Goal: Information Seeking & Learning: Compare options

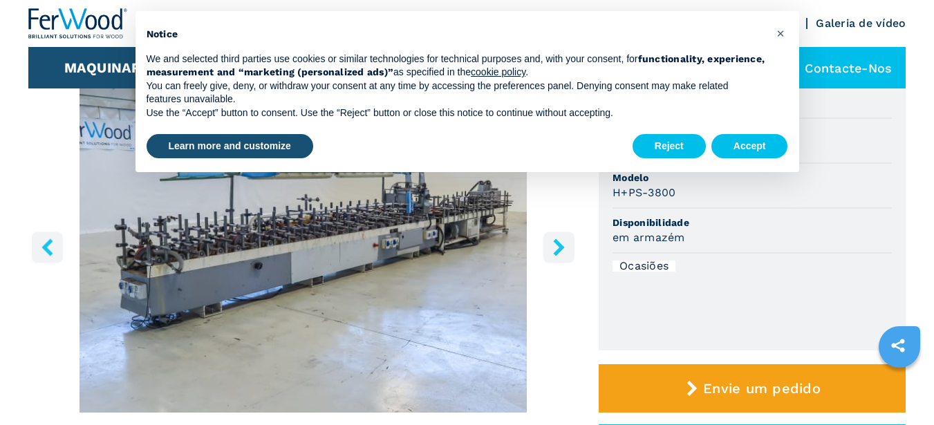
scroll to position [69, 0]
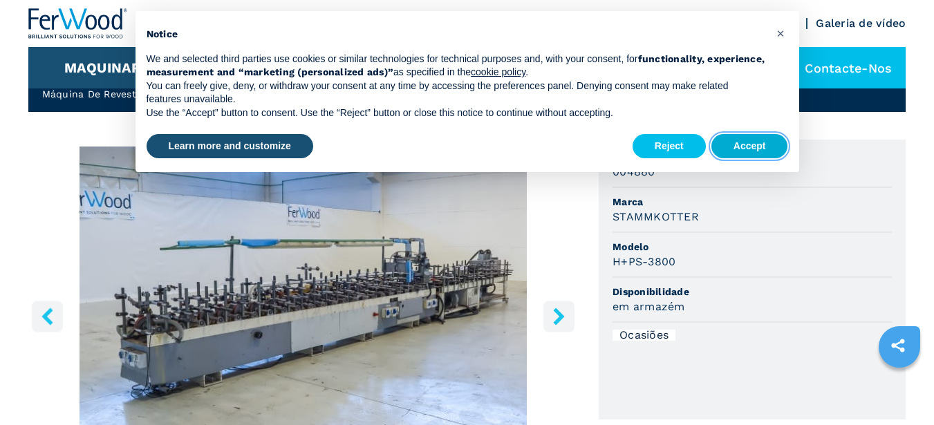
click at [743, 147] on button "Accept" at bounding box center [749, 146] width 77 height 25
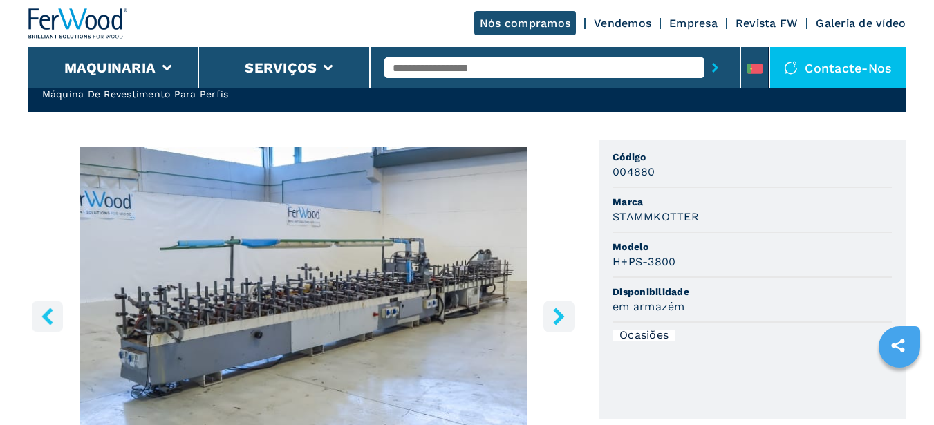
scroll to position [138, 0]
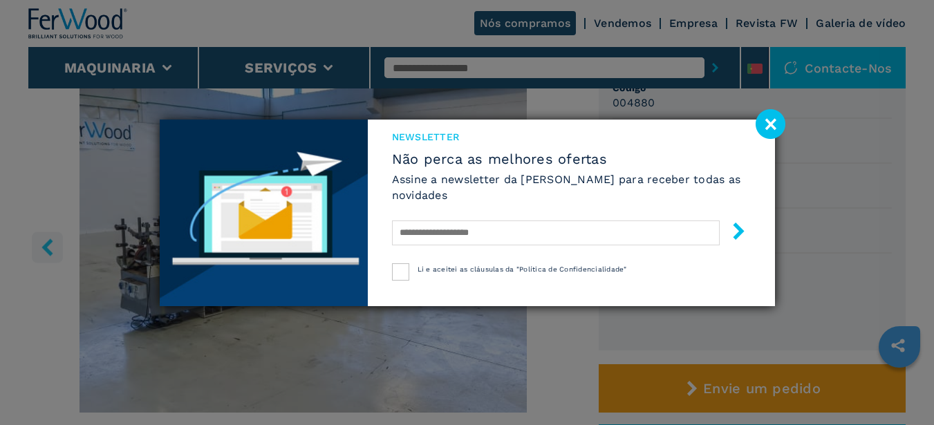
click at [767, 125] on image at bounding box center [771, 124] width 30 height 30
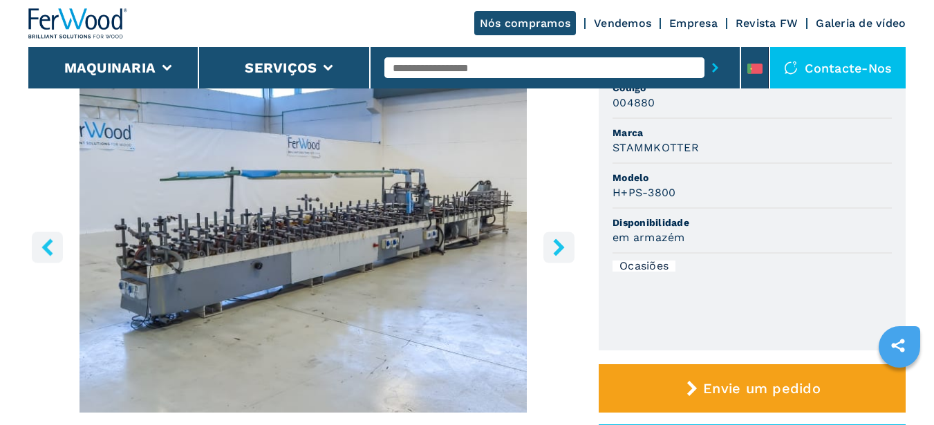
click at [556, 247] on icon "right-button" at bounding box center [558, 246] width 17 height 17
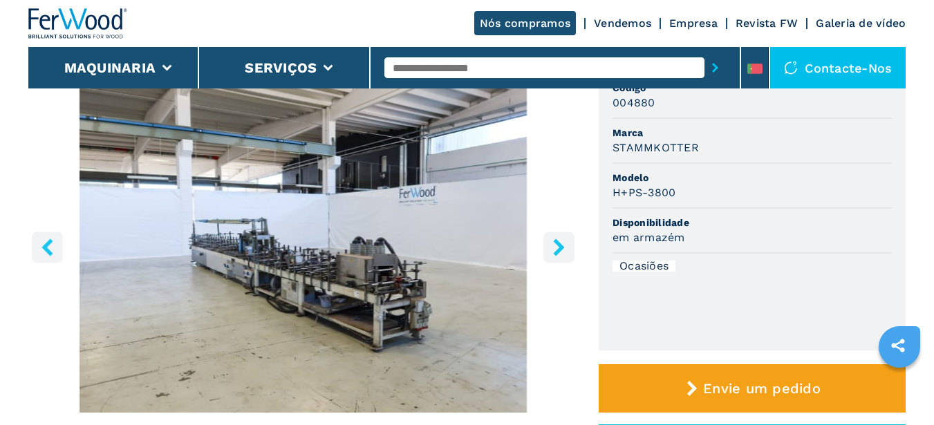
click at [556, 247] on icon "right-button" at bounding box center [558, 246] width 17 height 17
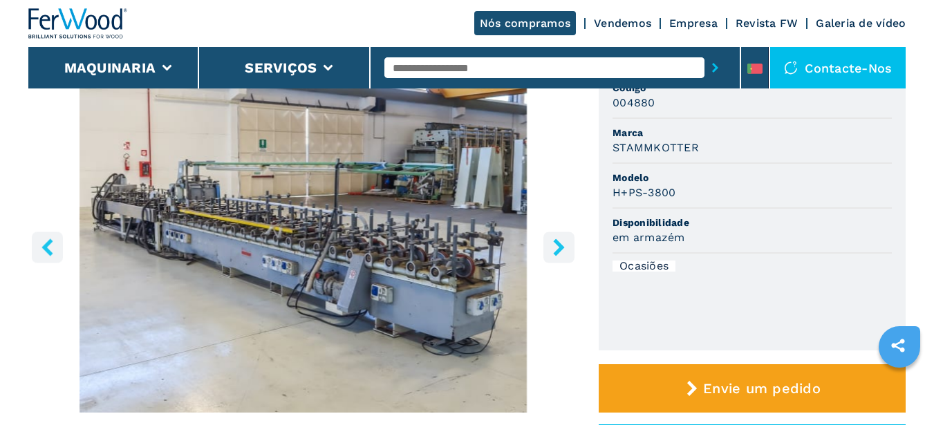
click at [559, 245] on icon "right-button" at bounding box center [558, 246] width 11 height 17
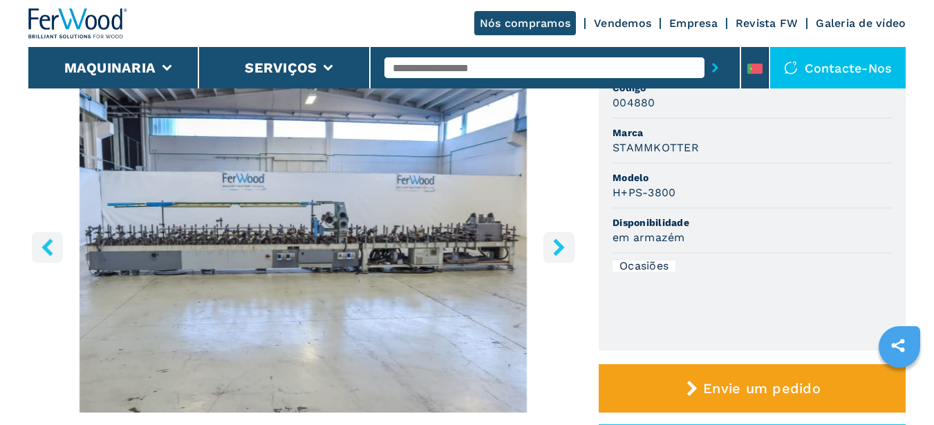
click at [560, 246] on icon "right-button" at bounding box center [558, 246] width 11 height 17
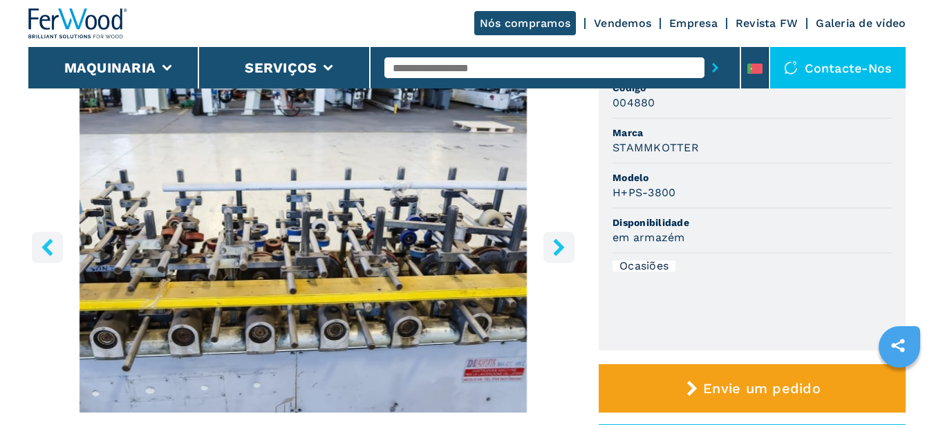
click at [558, 249] on icon "right-button" at bounding box center [558, 246] width 11 height 17
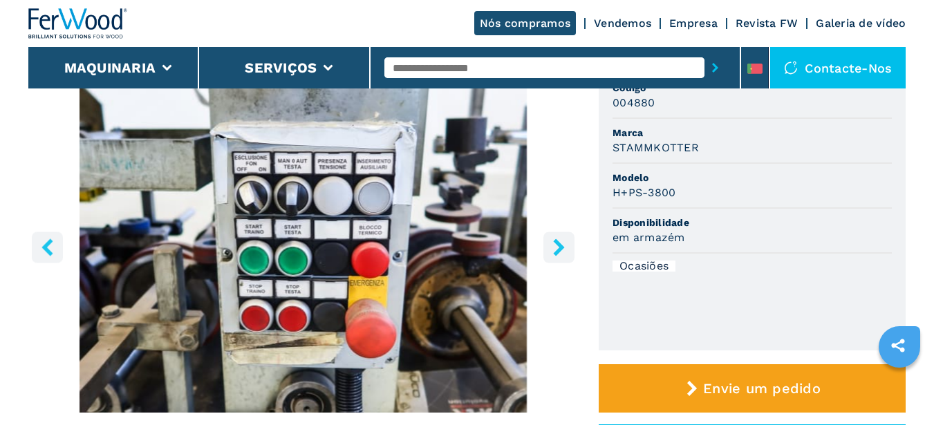
click at [560, 247] on icon "right-button" at bounding box center [558, 246] width 11 height 17
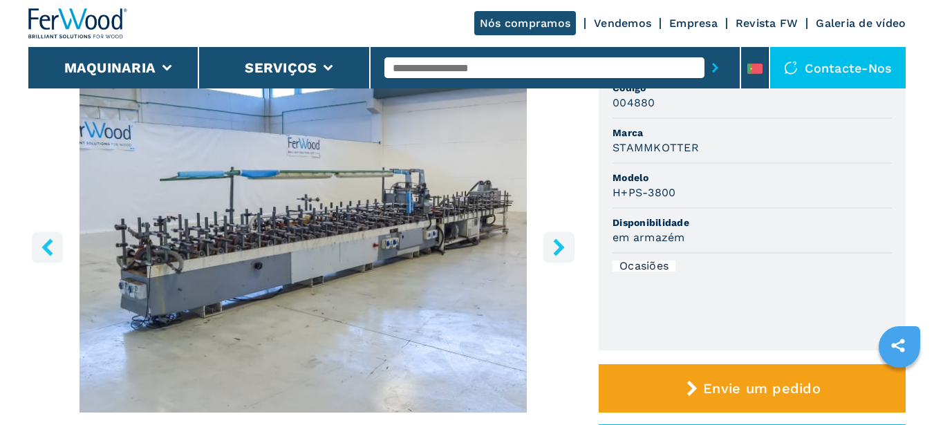
click at [561, 249] on icon "right-button" at bounding box center [558, 246] width 11 height 17
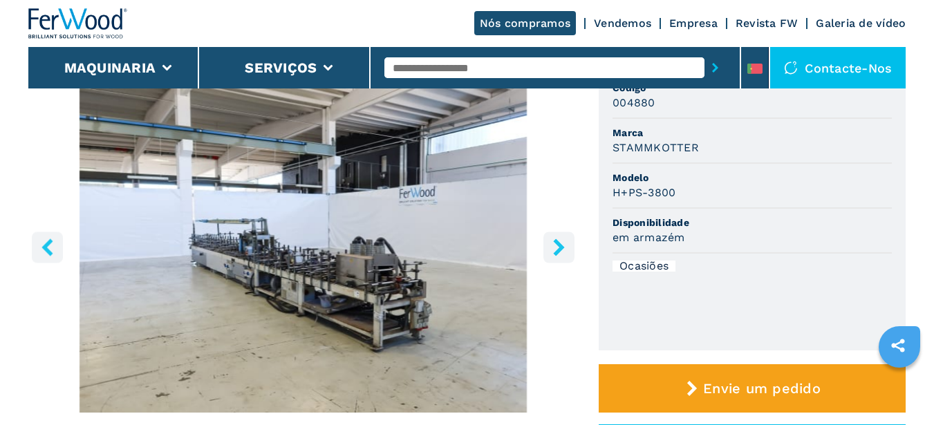
click at [561, 249] on icon "right-button" at bounding box center [558, 246] width 11 height 17
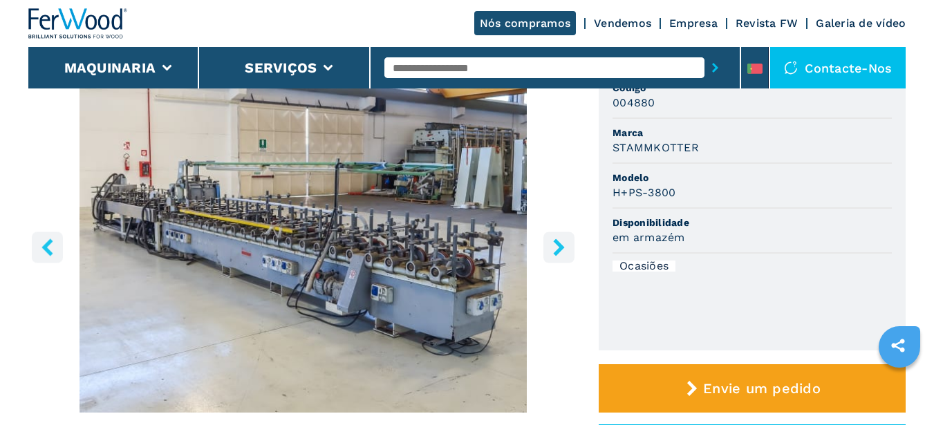
click at [561, 249] on icon "right-button" at bounding box center [558, 246] width 11 height 17
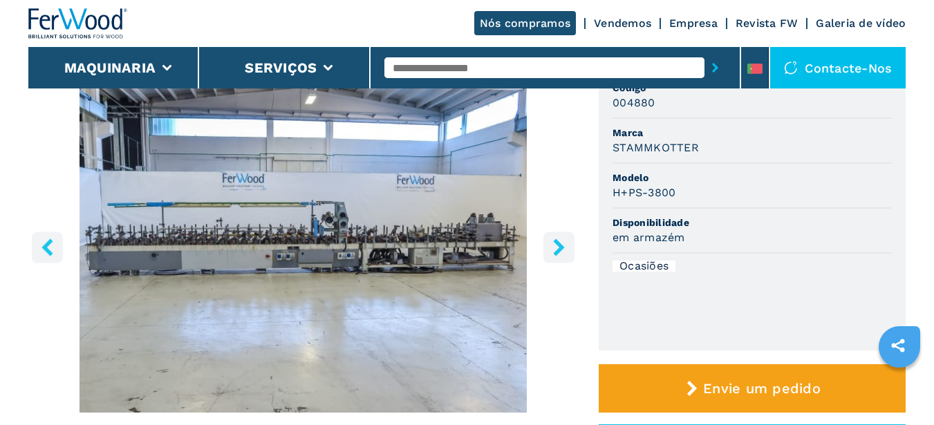
click at [562, 249] on icon "right-button" at bounding box center [558, 246] width 11 height 17
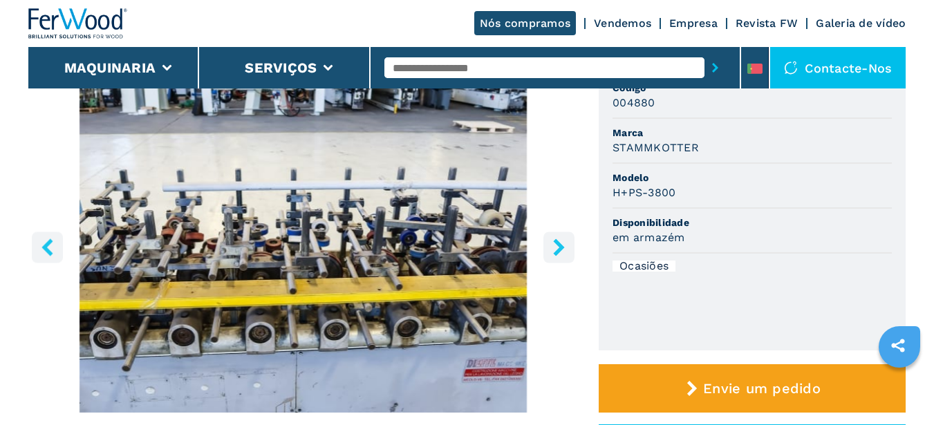
click at [562, 249] on icon "right-button" at bounding box center [558, 246] width 11 height 17
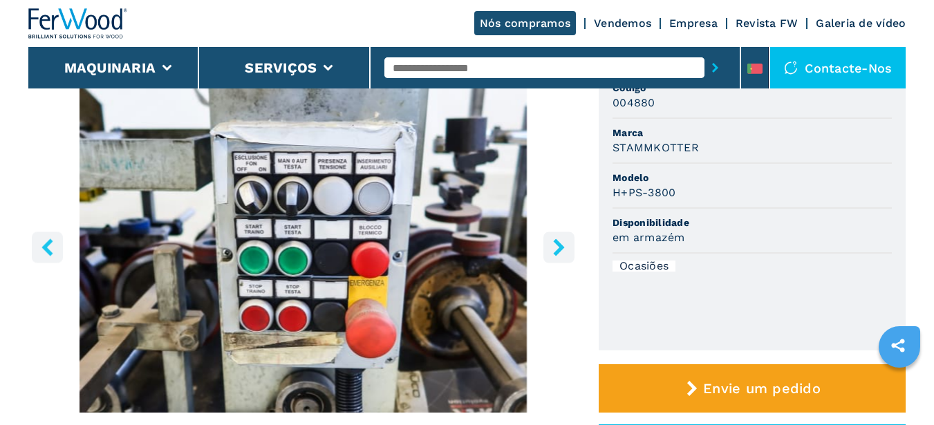
click at [563, 249] on icon "right-button" at bounding box center [558, 246] width 17 height 17
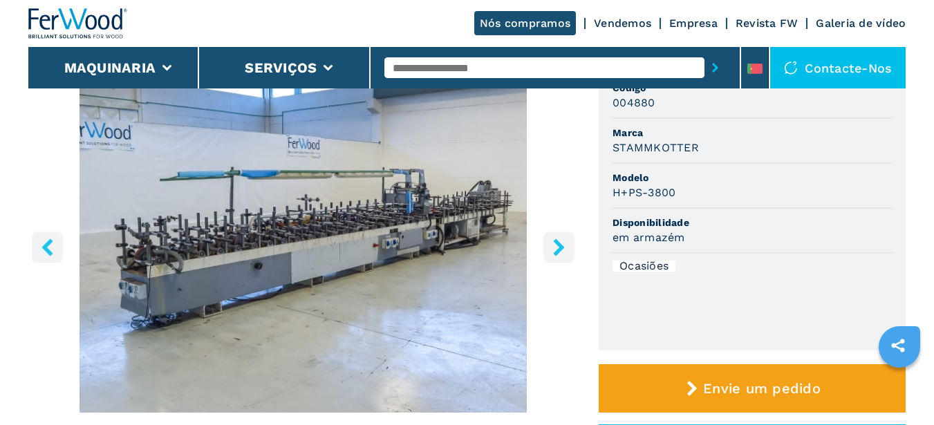
click at [563, 249] on icon "right-button" at bounding box center [558, 246] width 17 height 17
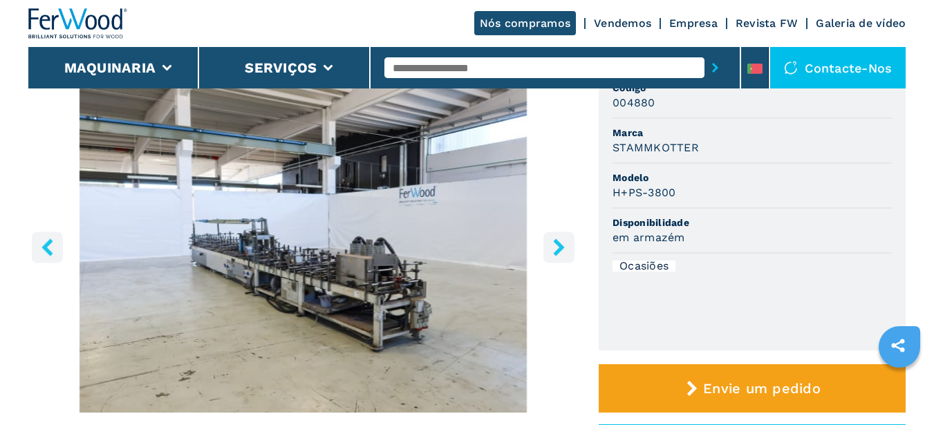
click at [563, 249] on icon "right-button" at bounding box center [558, 246] width 17 height 17
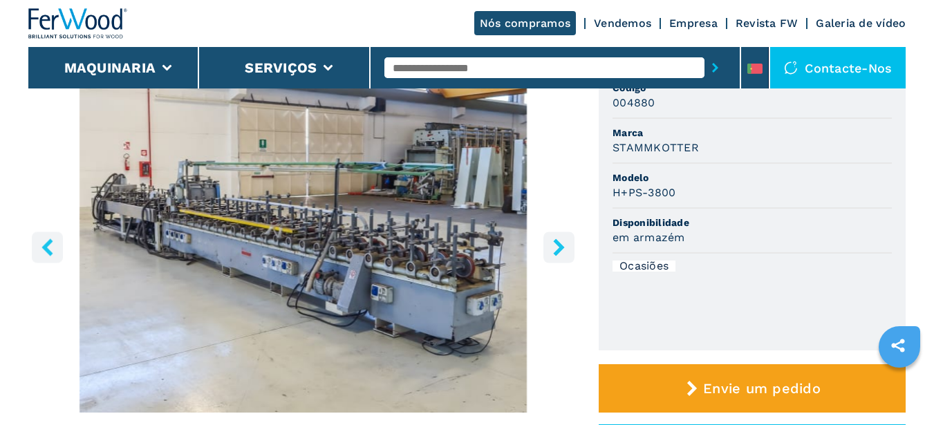
click at [563, 249] on icon "right-button" at bounding box center [558, 246] width 17 height 17
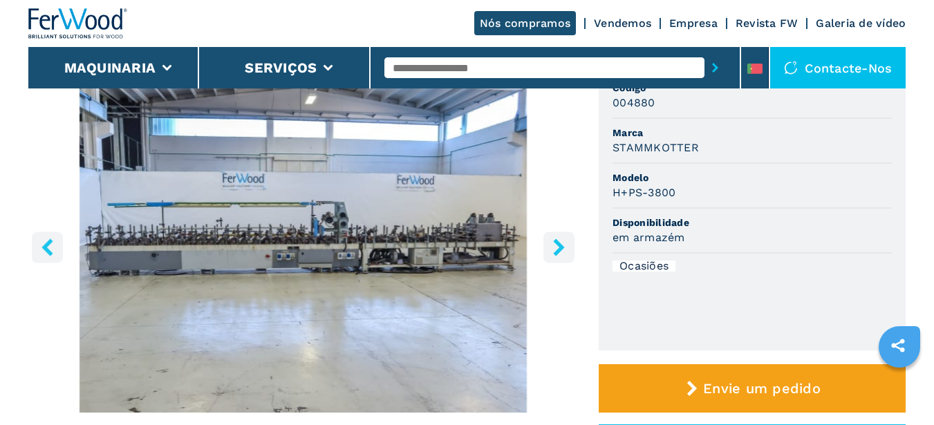
click at [563, 249] on icon "right-button" at bounding box center [558, 246] width 17 height 17
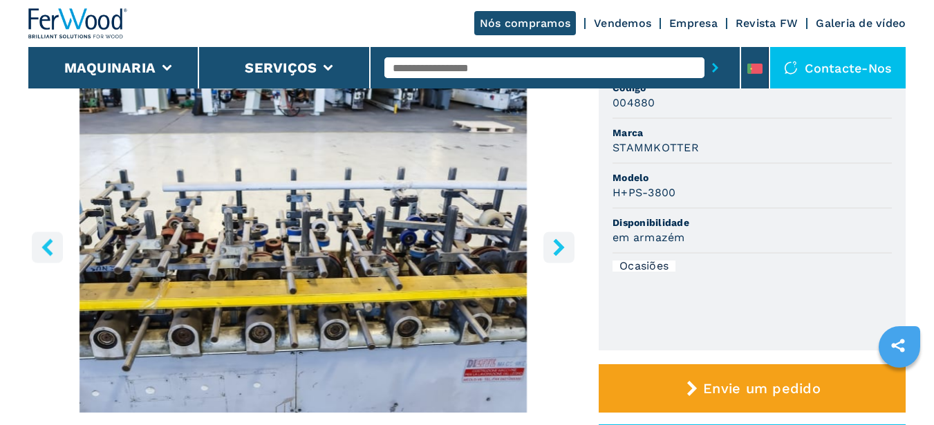
click at [563, 249] on icon "right-button" at bounding box center [558, 246] width 17 height 17
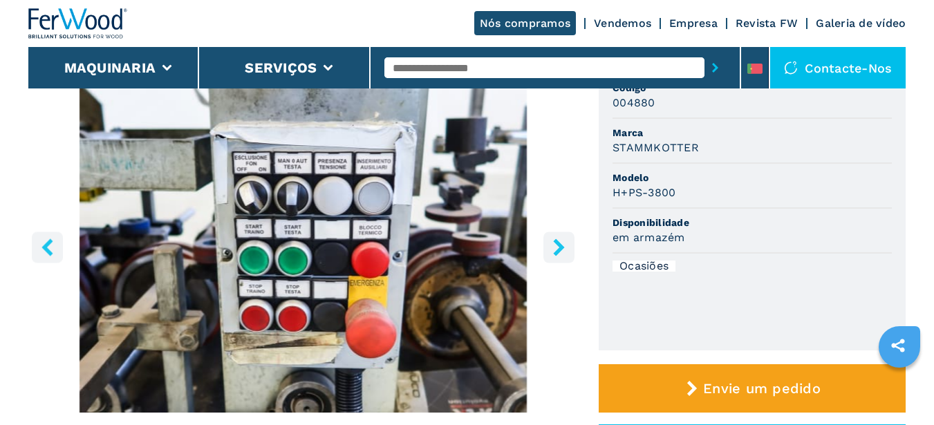
click at [563, 249] on icon "right-button" at bounding box center [558, 246] width 17 height 17
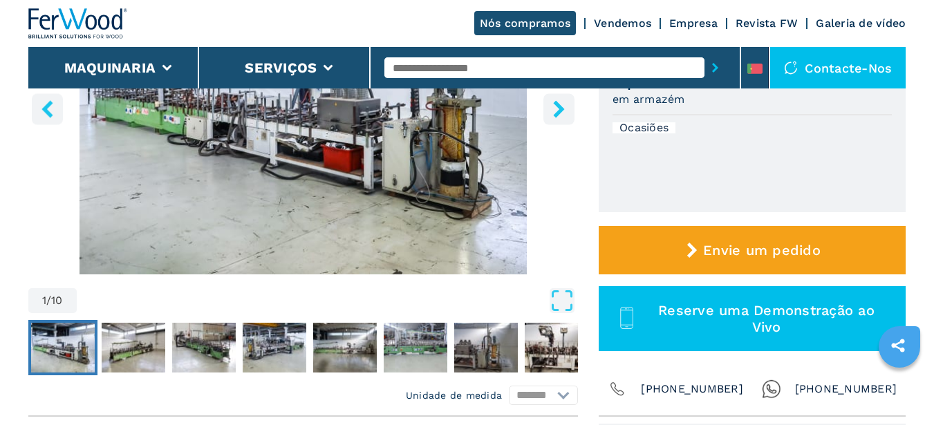
scroll to position [207, 0]
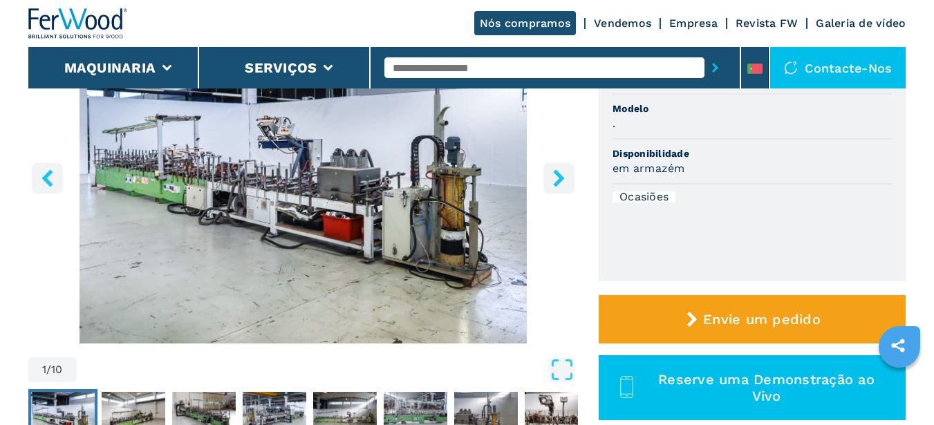
click at [561, 177] on icon "right-button" at bounding box center [558, 177] width 11 height 17
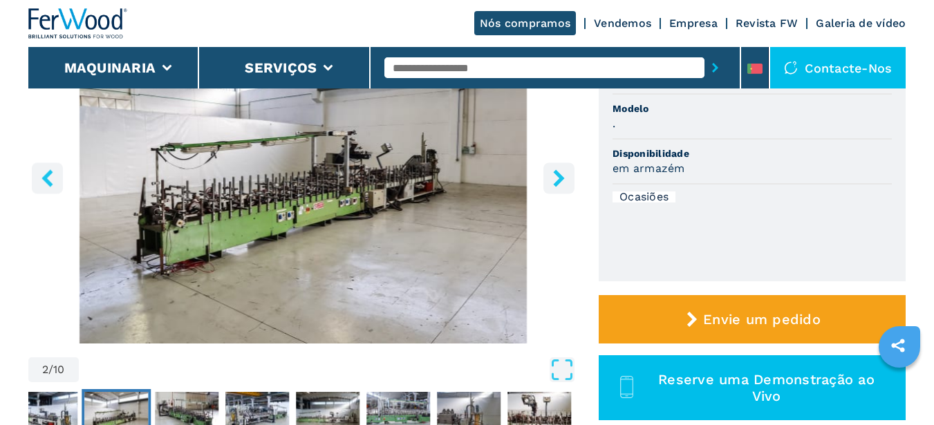
click at [559, 176] on icon "right-button" at bounding box center [558, 177] width 11 height 17
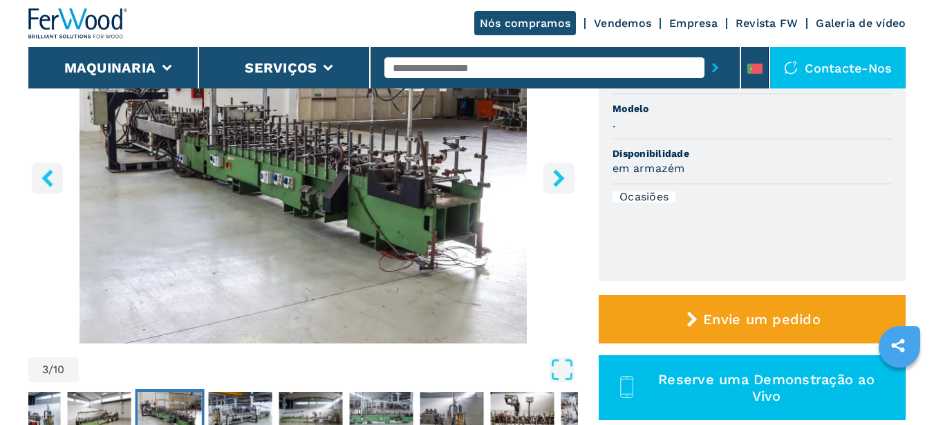
click at [556, 179] on icon "right-button" at bounding box center [558, 177] width 17 height 17
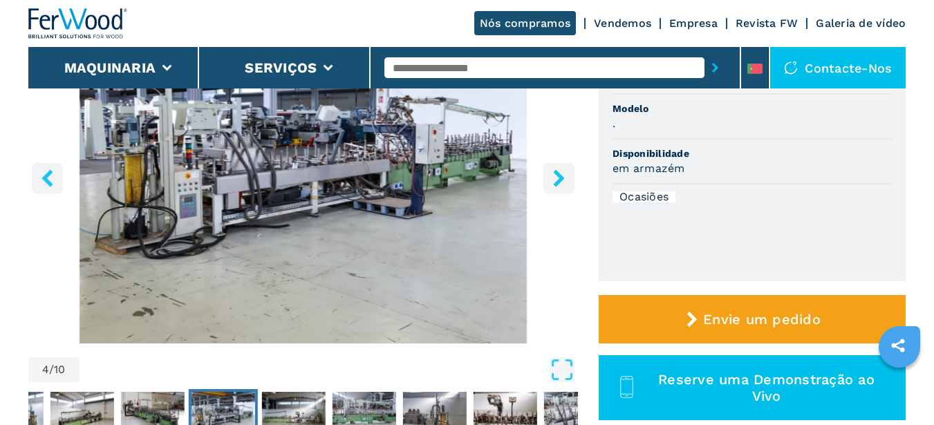
click at [563, 176] on icon "right-button" at bounding box center [558, 177] width 17 height 17
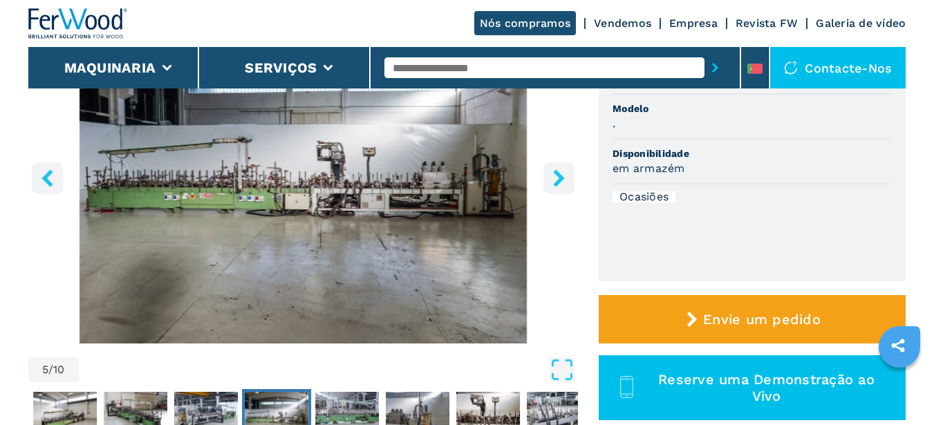
click at [563, 176] on icon "right-button" at bounding box center [558, 177] width 17 height 17
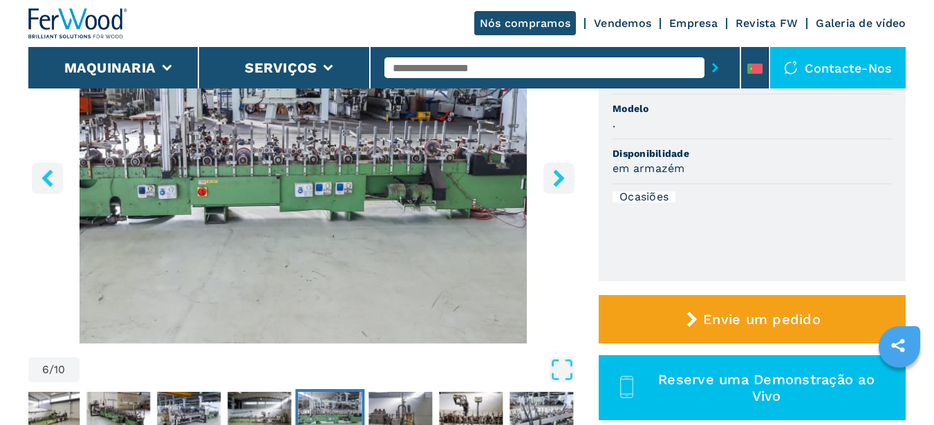
click at [563, 176] on icon "right-button" at bounding box center [558, 177] width 17 height 17
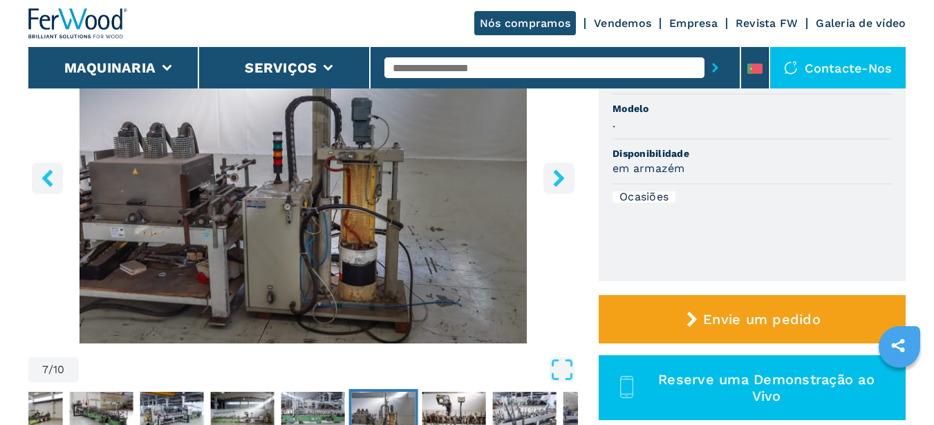
click at [559, 179] on icon "right-button" at bounding box center [558, 177] width 11 height 17
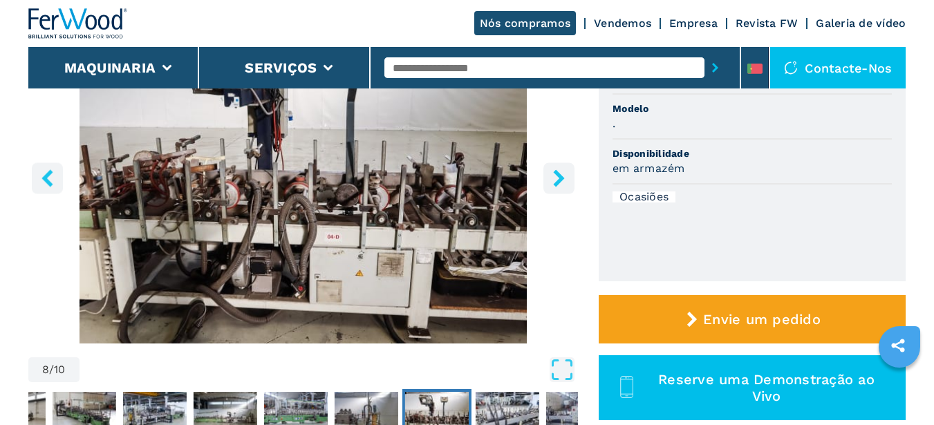
click at [555, 178] on icon "right-button" at bounding box center [558, 177] width 17 height 17
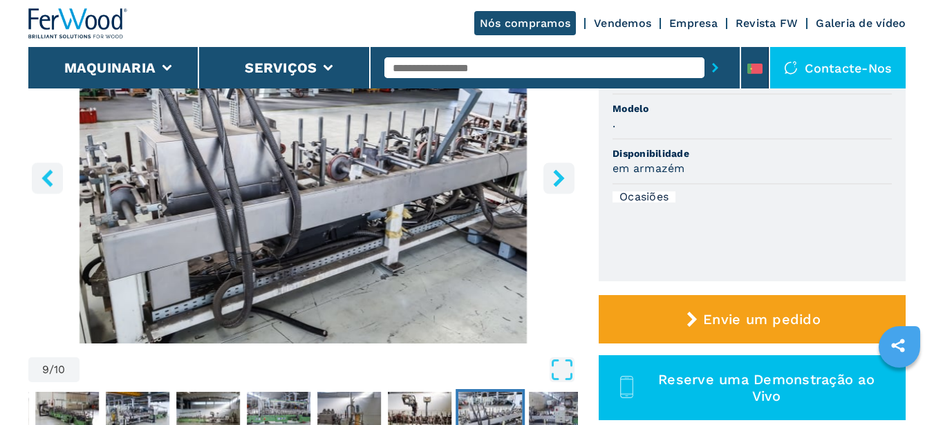
click at [556, 178] on icon "right-button" at bounding box center [558, 177] width 17 height 17
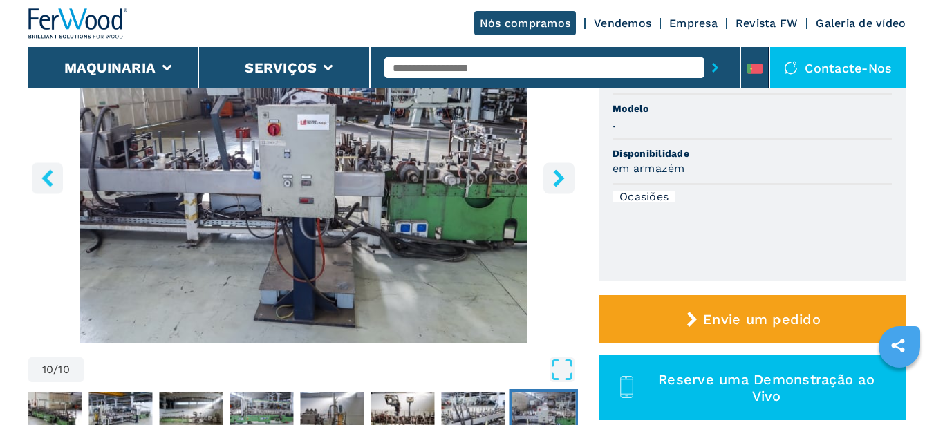
click at [556, 178] on icon "right-button" at bounding box center [558, 177] width 17 height 17
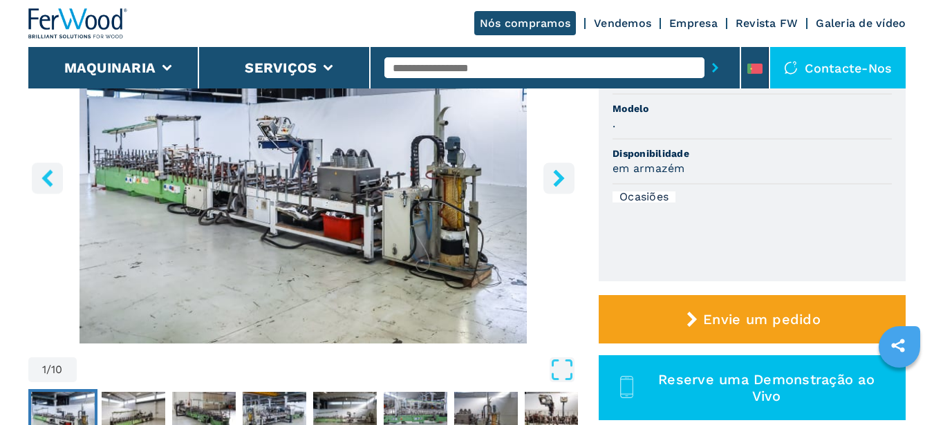
scroll to position [138, 0]
